Goal: Task Accomplishment & Management: Use online tool/utility

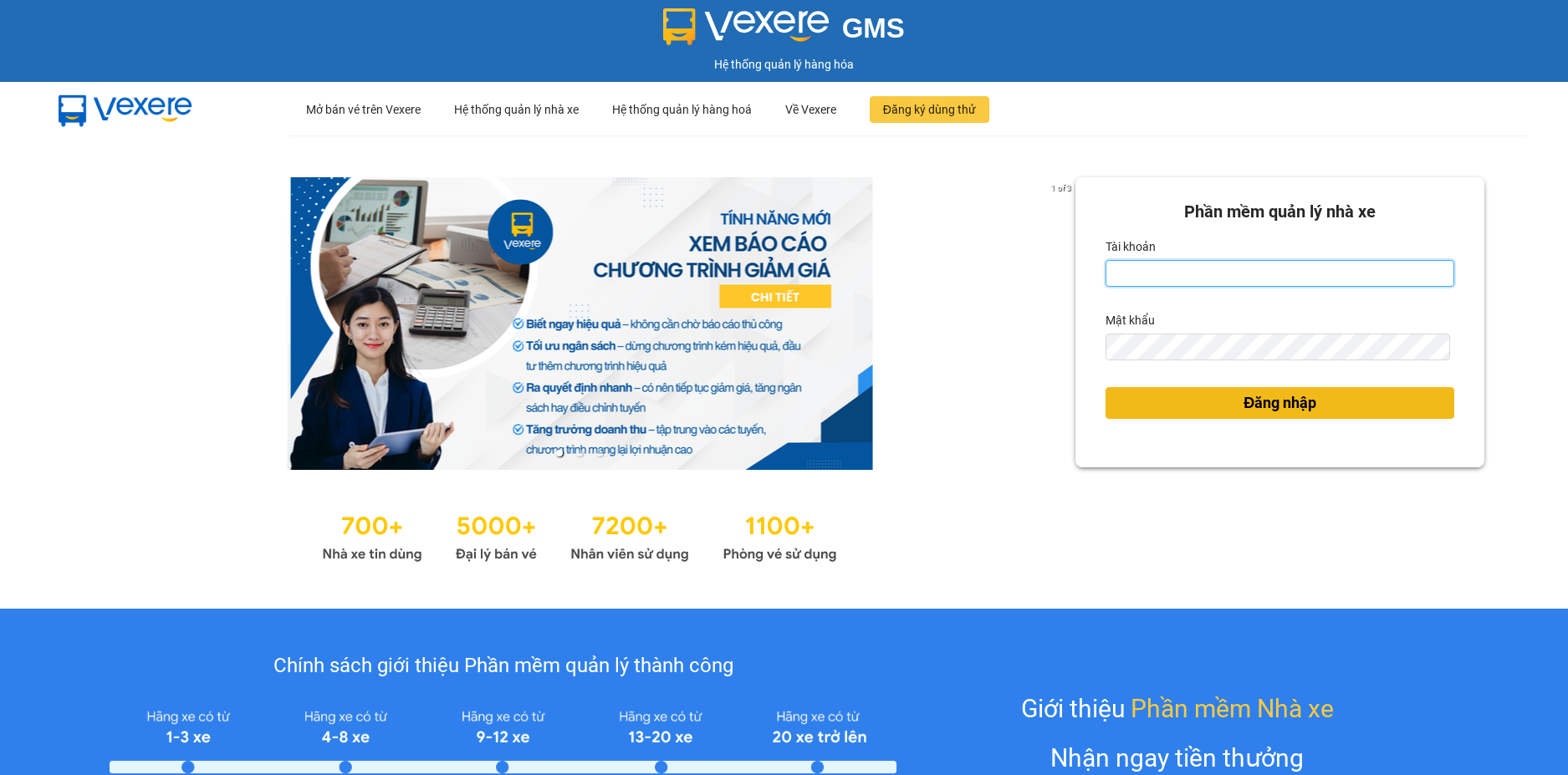
type input "pxtrieu.chienthe"
click at [1219, 404] on button "Đăng nhập" at bounding box center [1280, 402] width 349 height 31
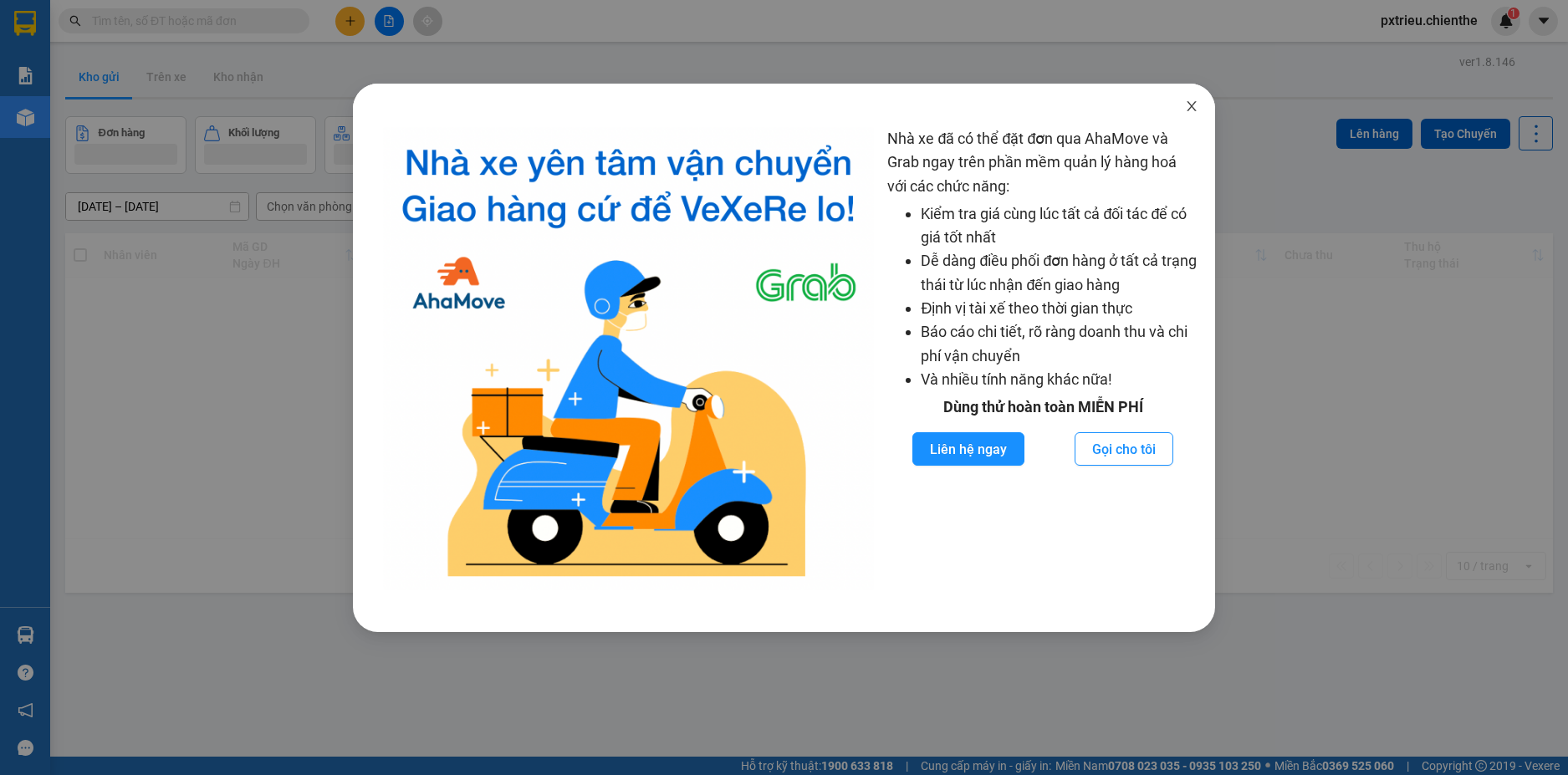
click at [1197, 106] on icon "close" at bounding box center [1191, 106] width 13 height 13
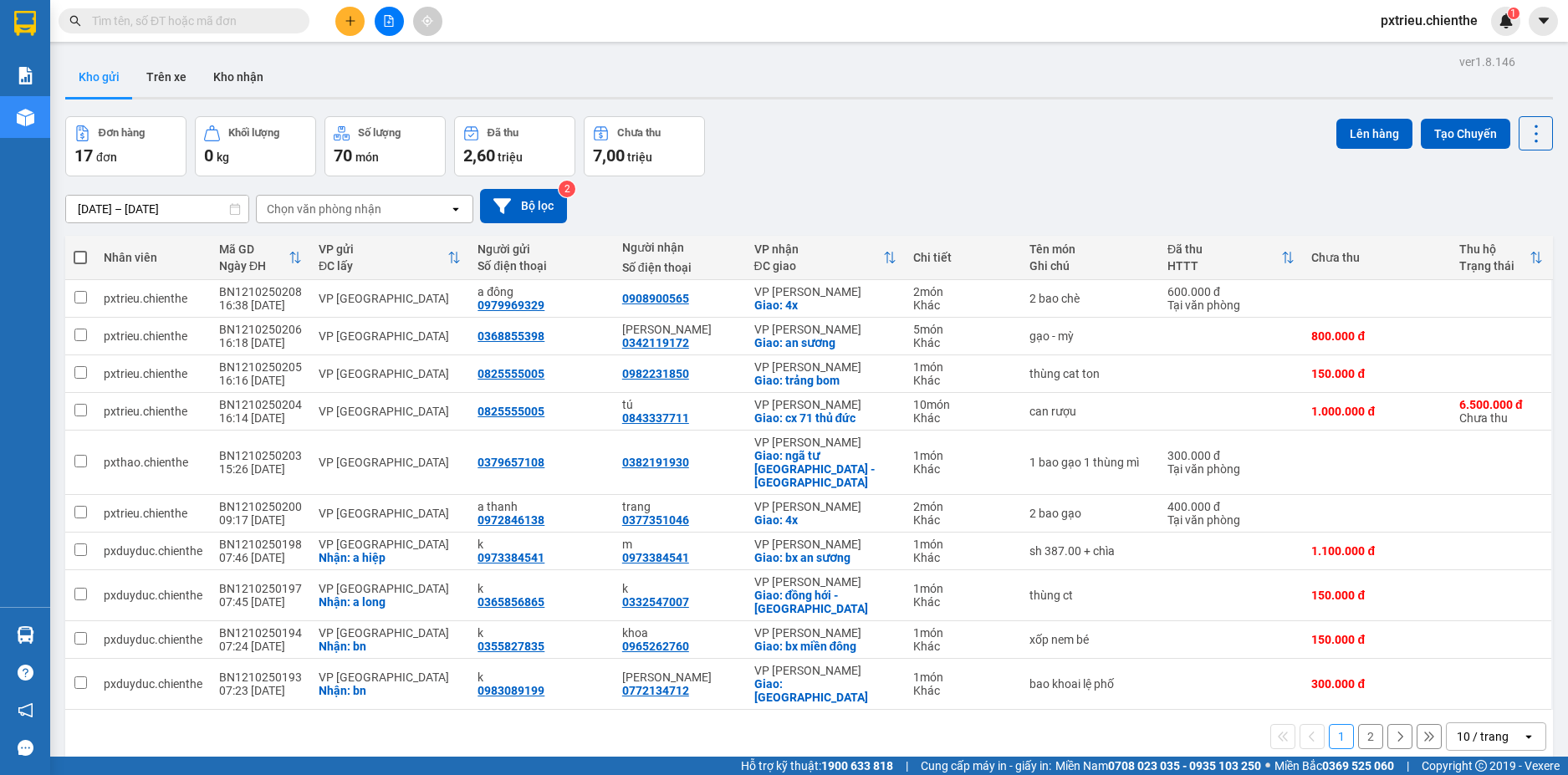
click at [203, 12] on input "text" at bounding box center [190, 20] width 197 height 18
paste input "0963936387"
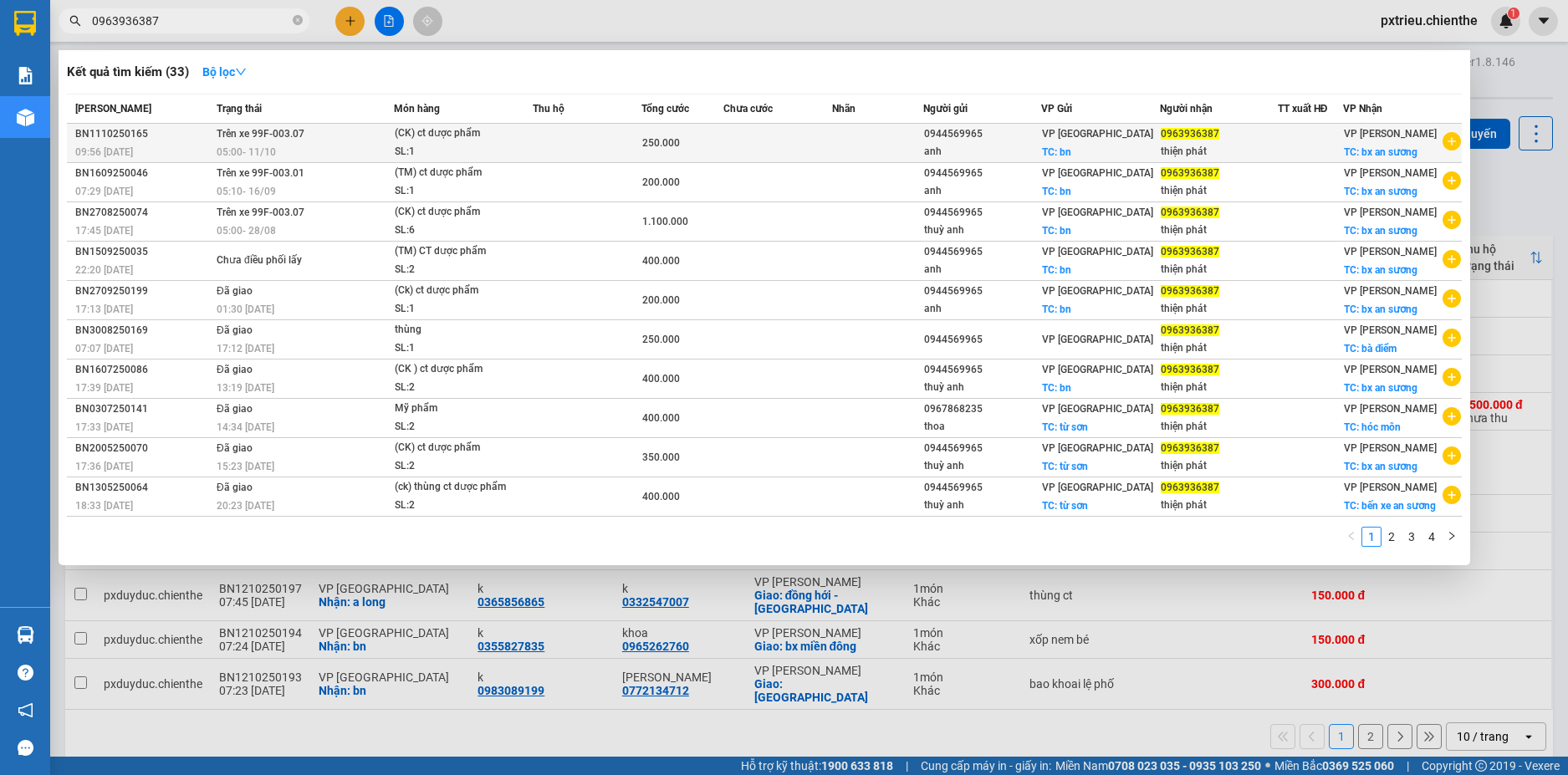
type input "0963936387"
click at [510, 147] on div "SL: 1" at bounding box center [457, 152] width 125 height 18
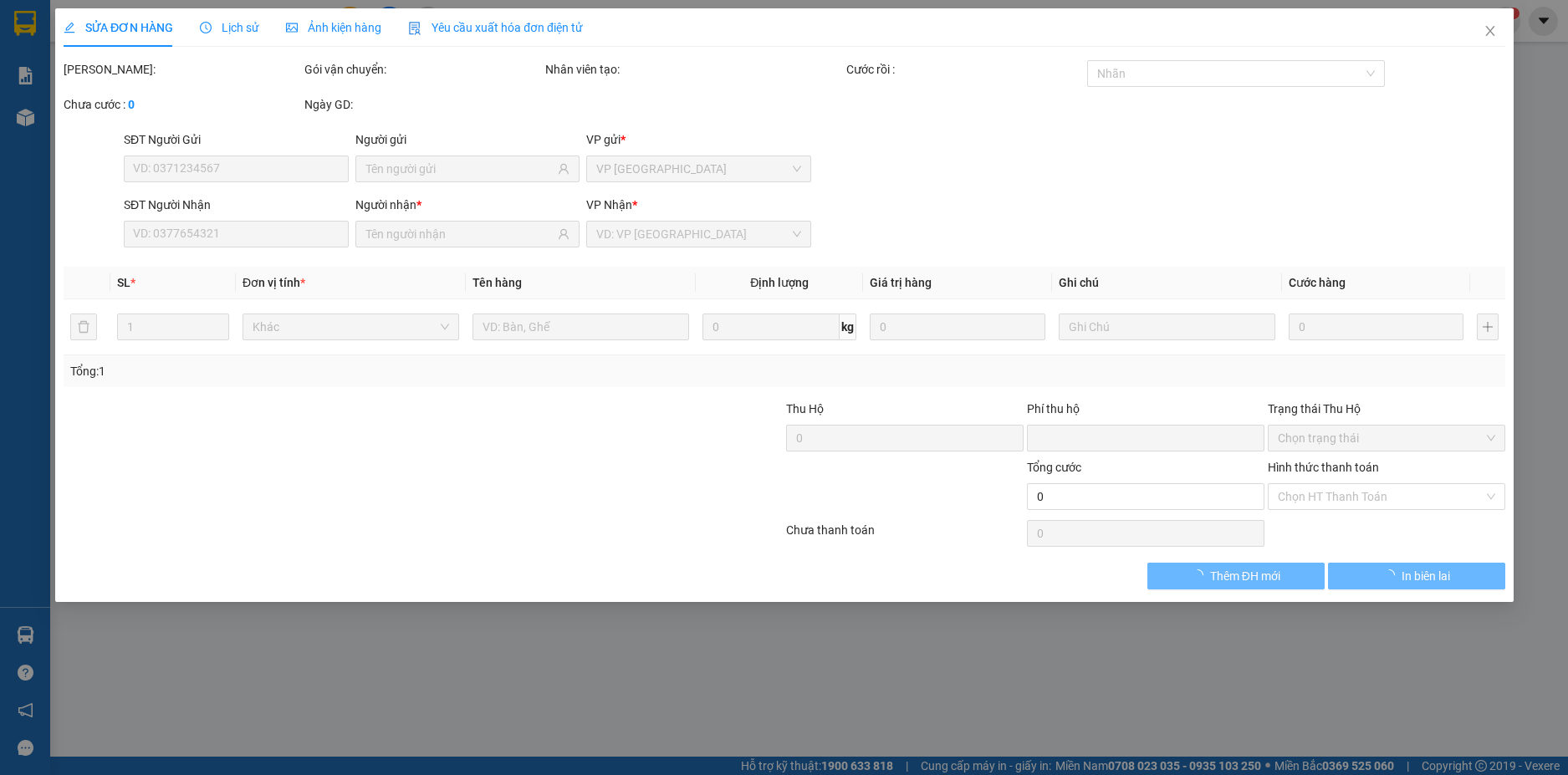
type input "0944569965"
type input "anh"
type input "0963936387"
type input "thiện phát"
type input "0"
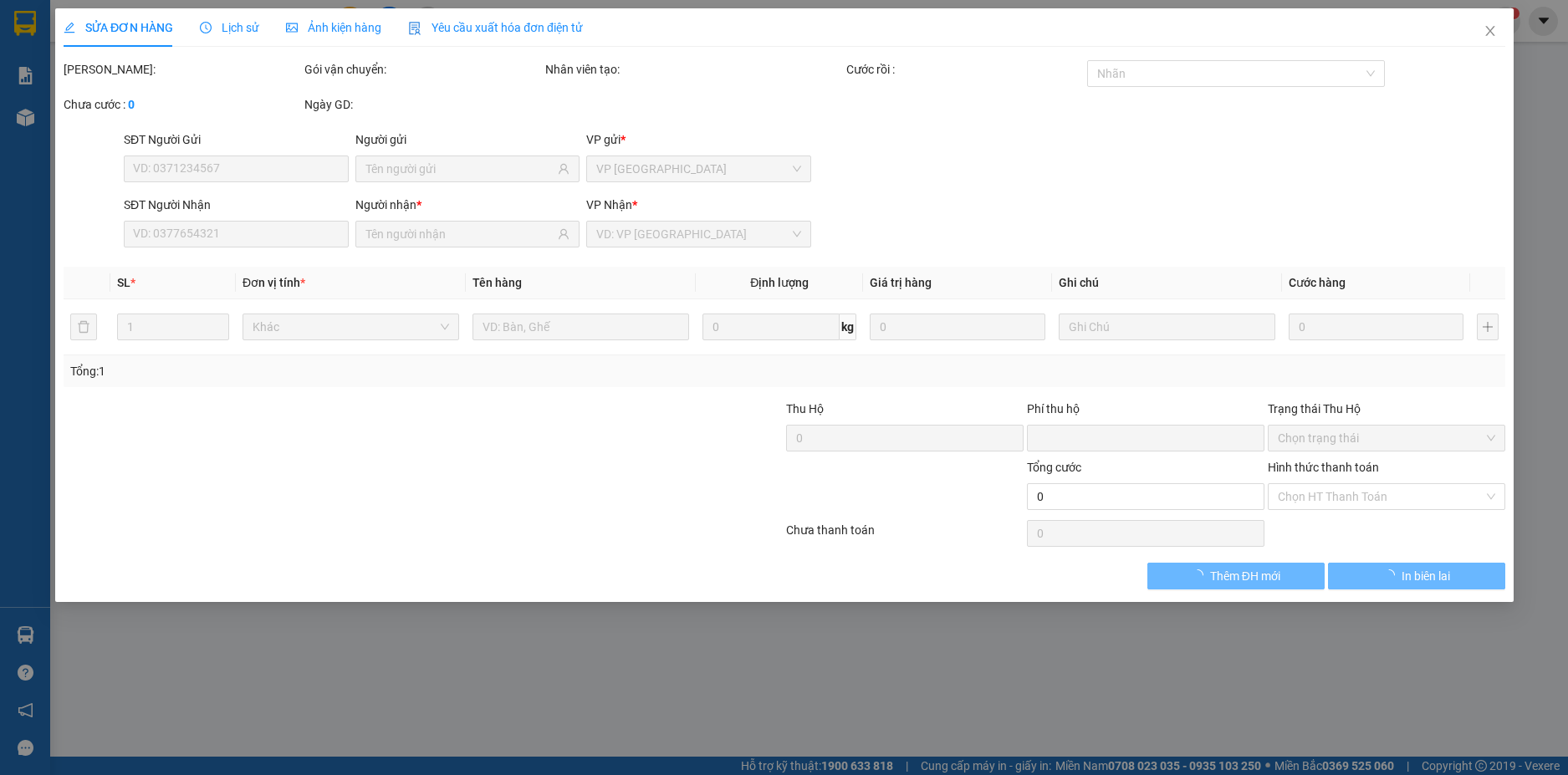
type input "250.000"
type input "0"
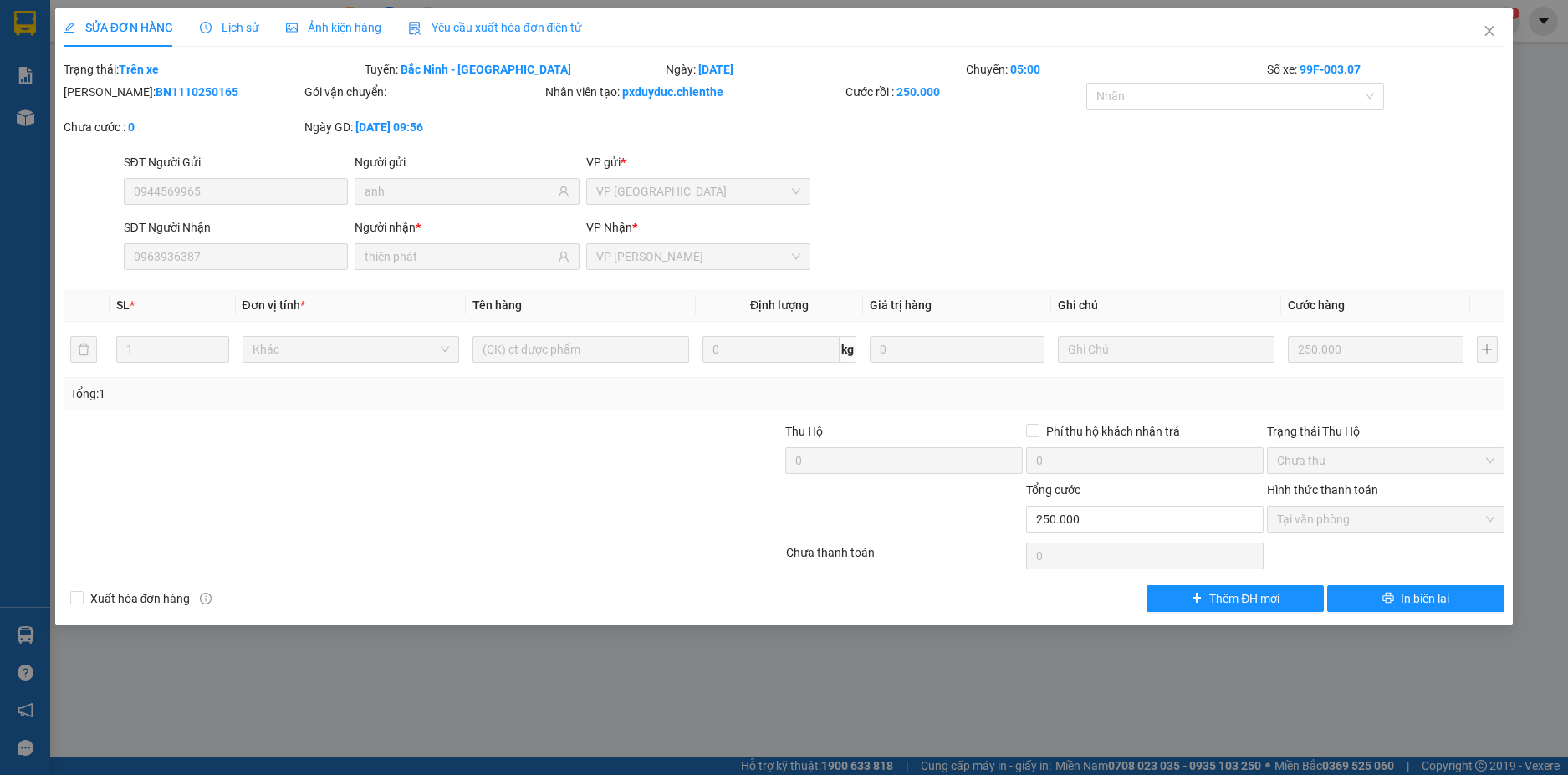
click at [309, 31] on span "Ảnh kiện hàng" at bounding box center [334, 28] width 95 height 13
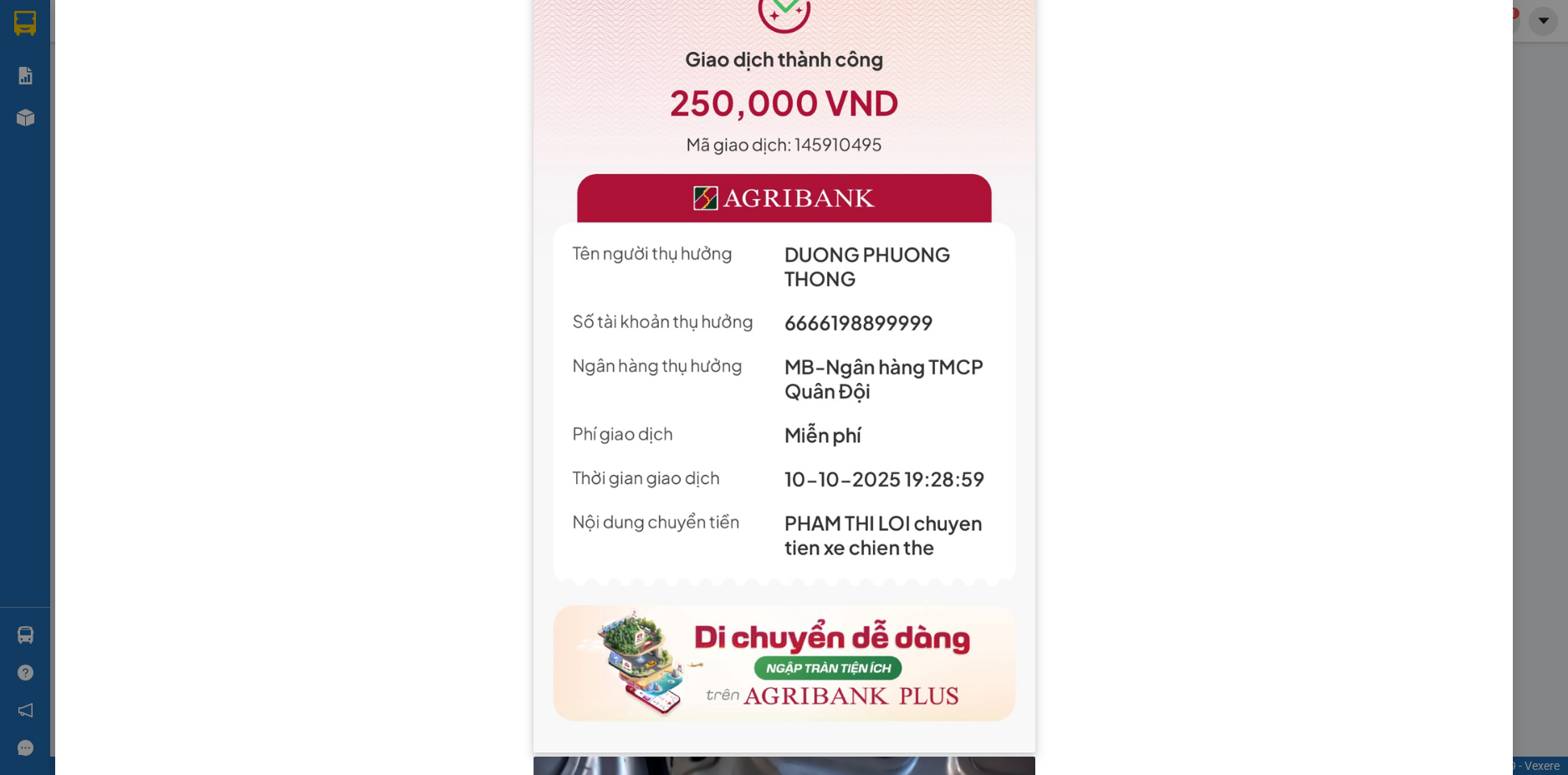
scroll to position [84, 0]
